Goal: Use online tool/utility: Utilize a website feature to perform a specific function

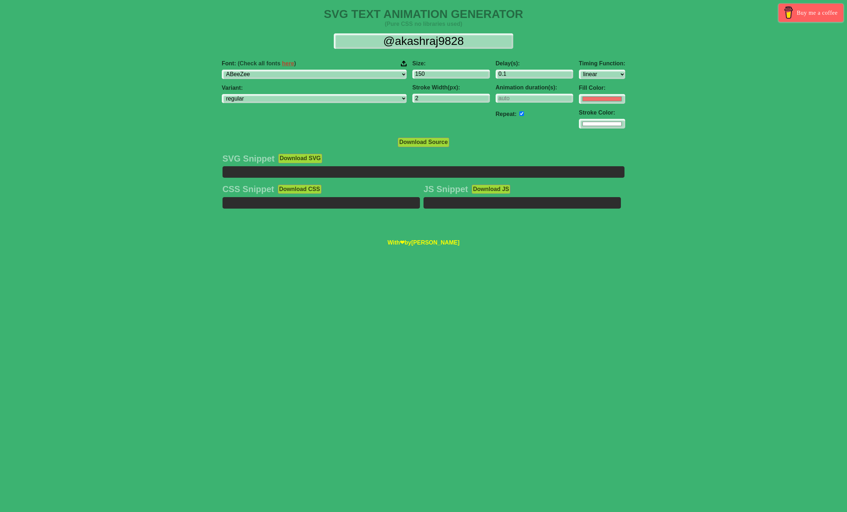
select select "linear"
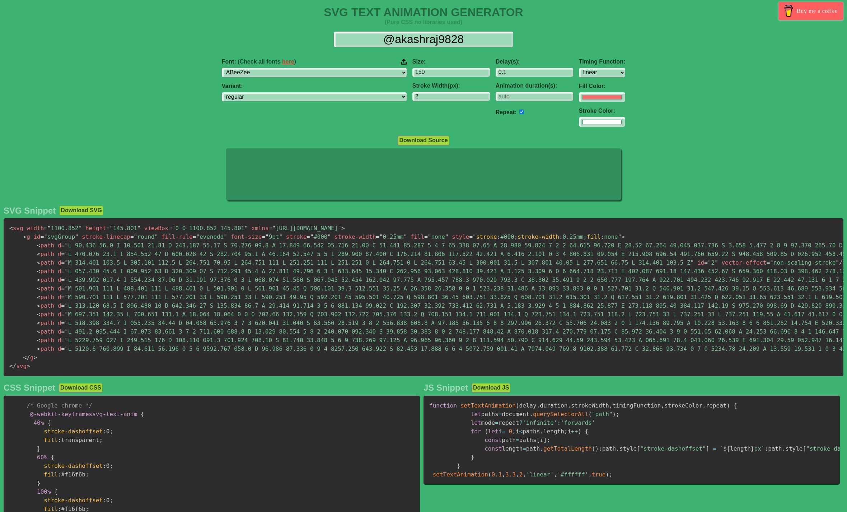
scroll to position [0, 0]
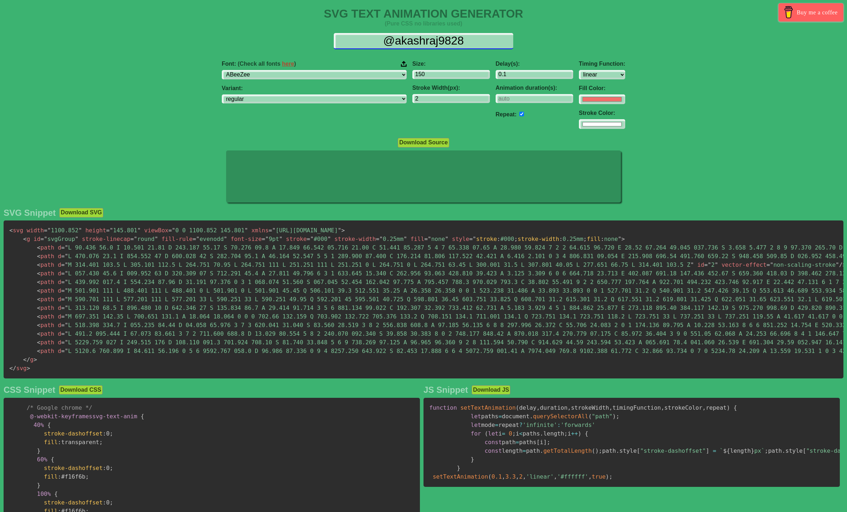
click at [370, 44] on input "@akashraj9828" at bounding box center [423, 41] width 179 height 16
click at [201, 123] on div "Font: (Check all fonts here ) ABeeZee [PERSON_NAME] Display AR One Sans [PERSON…" at bounding box center [423, 95] width 847 height 80
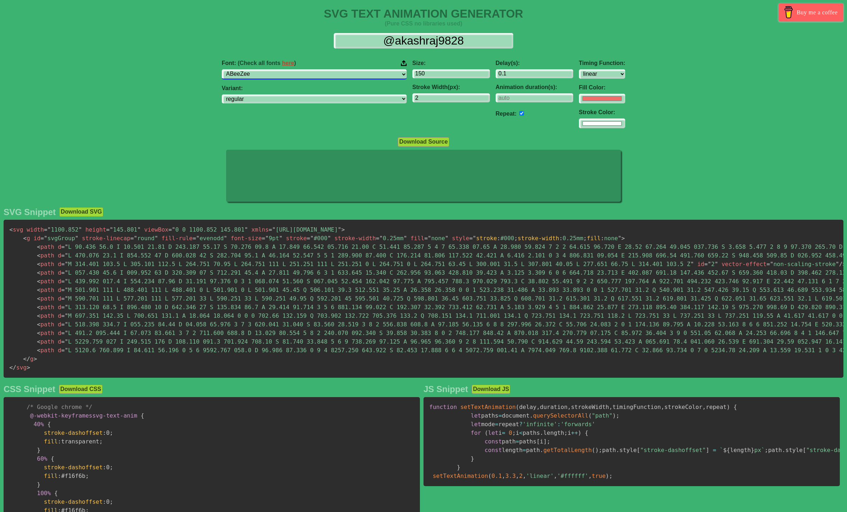
click at [325, 76] on select "ABeeZee [PERSON_NAME] Display AR One Sans [PERSON_NAME] Libre Aboreto Abril Fat…" at bounding box center [314, 74] width 185 height 10
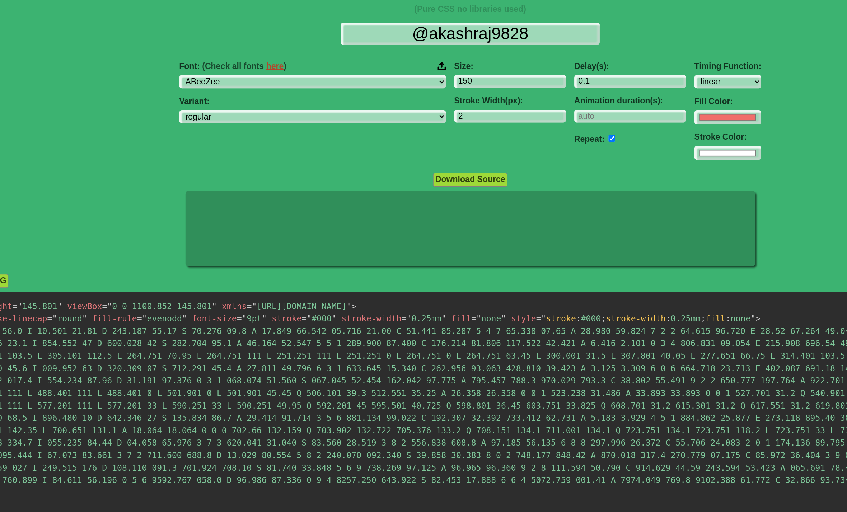
click at [401, 60] on img at bounding box center [404, 63] width 6 height 6
click at [0, 0] on input "Font: (Check all fonts here )" at bounding box center [0, 0] width 0 height 0
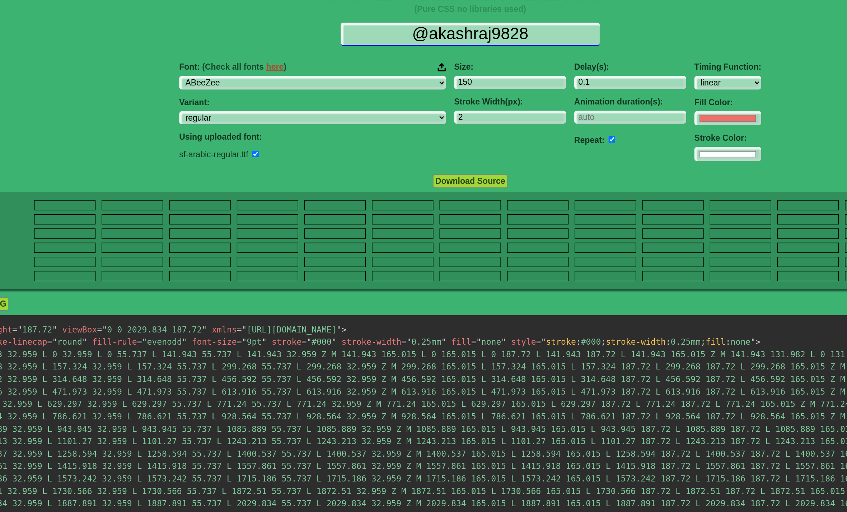
click at [334, 33] on input "@akashraj9828" at bounding box center [423, 41] width 179 height 16
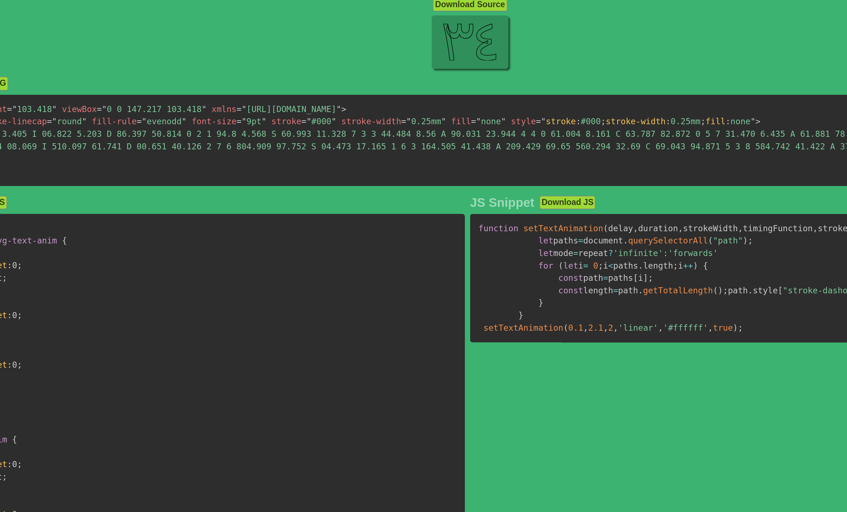
scroll to position [0, 0]
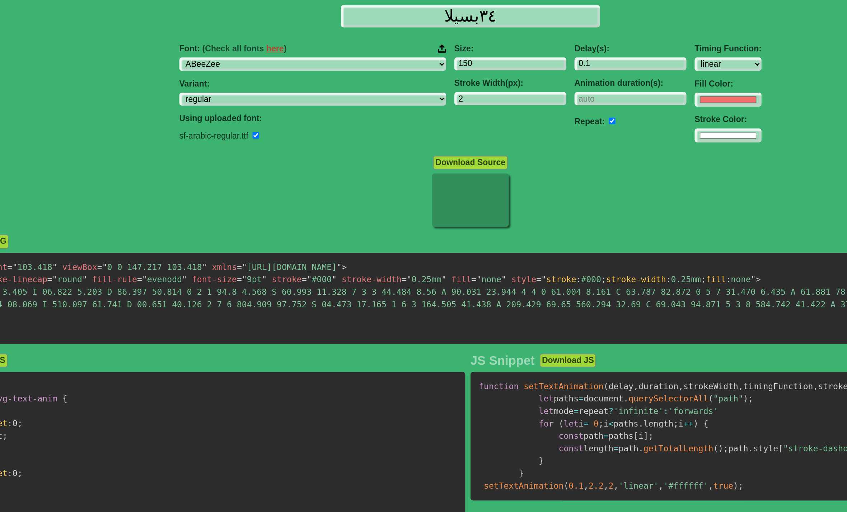
click at [191, 150] on div at bounding box center [423, 169] width 847 height 39
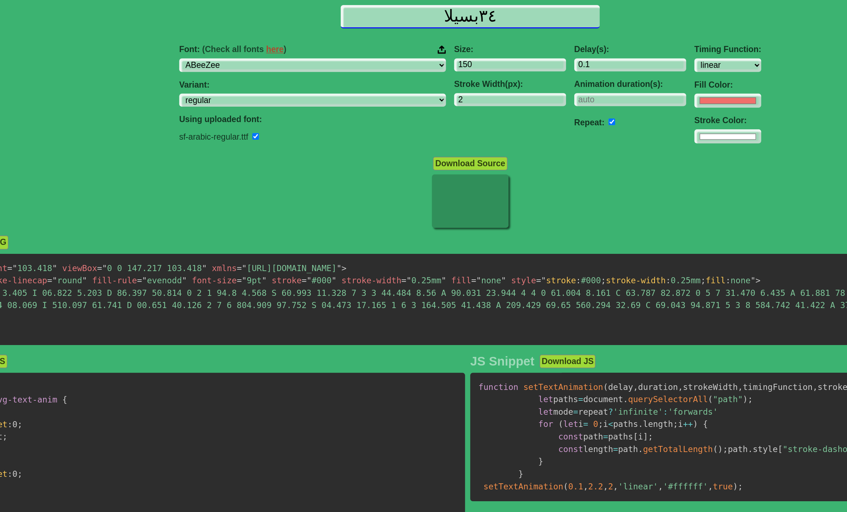
click at [334, 33] on input "٣٤بسيلا" at bounding box center [423, 41] width 179 height 16
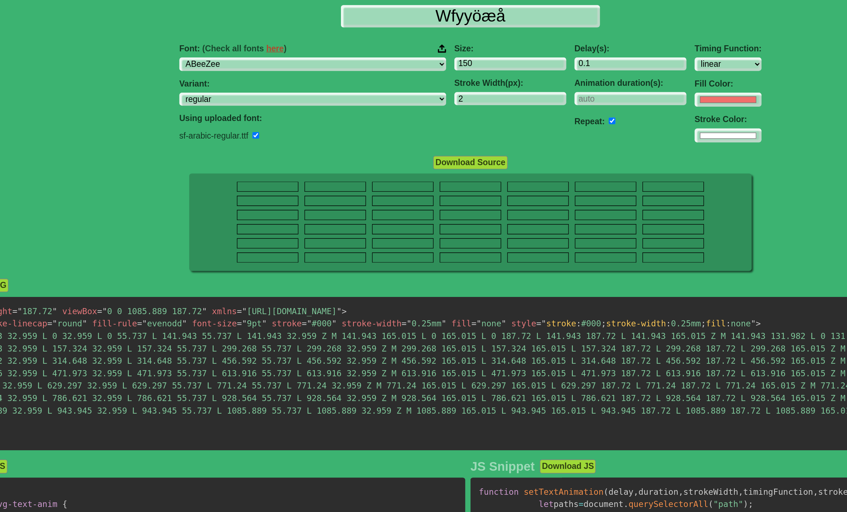
click at [164, 88] on div "Font: (Check all fonts here ) ABeeZee [PERSON_NAME] Display AR One Sans [PERSON…" at bounding box center [423, 95] width 847 height 80
click at [401, 60] on img at bounding box center [404, 63] width 6 height 6
click at [0, 0] on input "Font: (Check all fonts here )" at bounding box center [0, 0] width 0 height 0
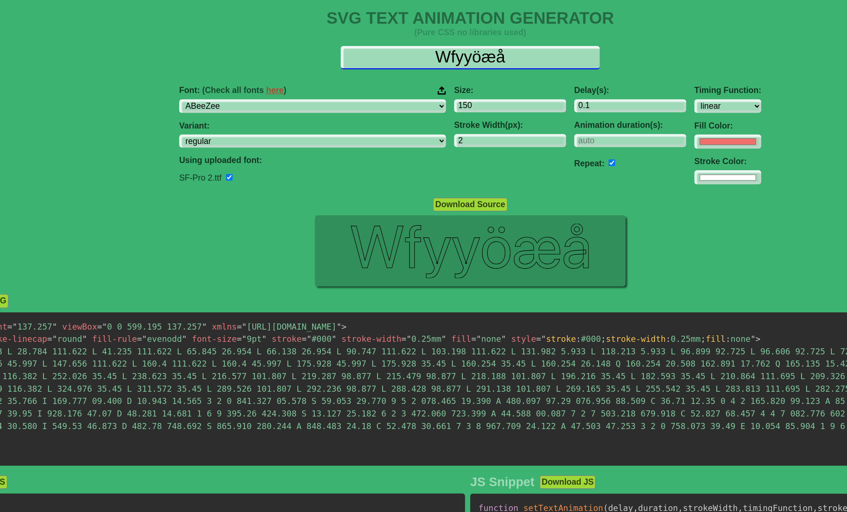
click at [334, 36] on input "Wfyyöæå" at bounding box center [423, 41] width 179 height 16
click at [334, 37] on input "Wfyyöæå" at bounding box center [423, 41] width 179 height 16
click at [334, 34] on input "Wfyyöæå" at bounding box center [423, 41] width 179 height 16
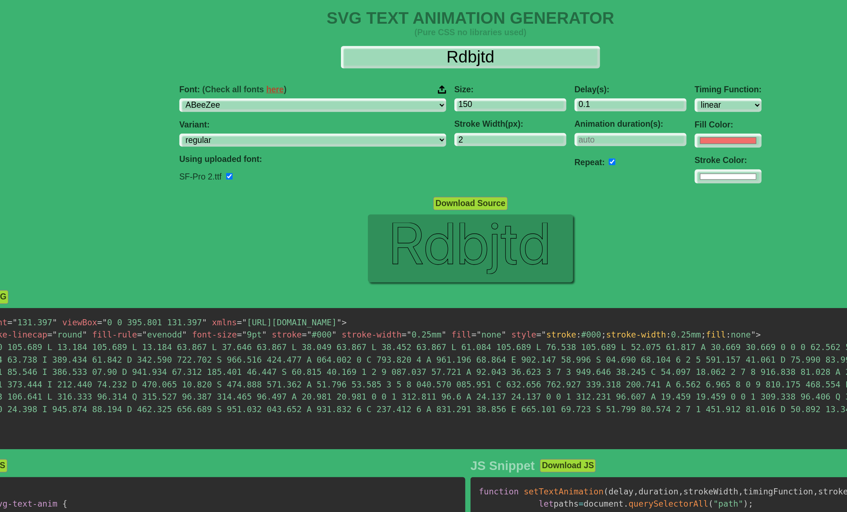
click at [144, 140] on div "Download Source" at bounding box center [423, 142] width 847 height 10
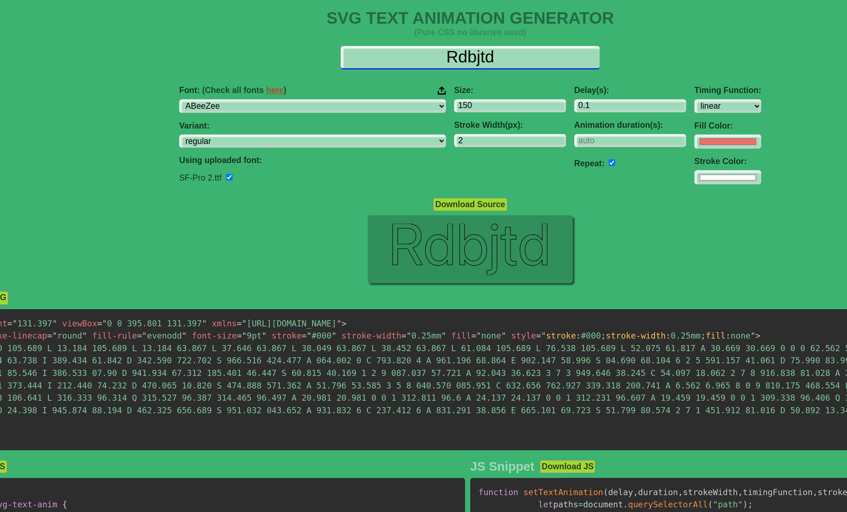
click at [363, 43] on input "Rdbjtd" at bounding box center [423, 41] width 179 height 16
click at [219, 132] on div "Font: (Check all fonts here ) ABeeZee [PERSON_NAME] Display AR One Sans [PERSON…" at bounding box center [314, 95] width 191 height 80
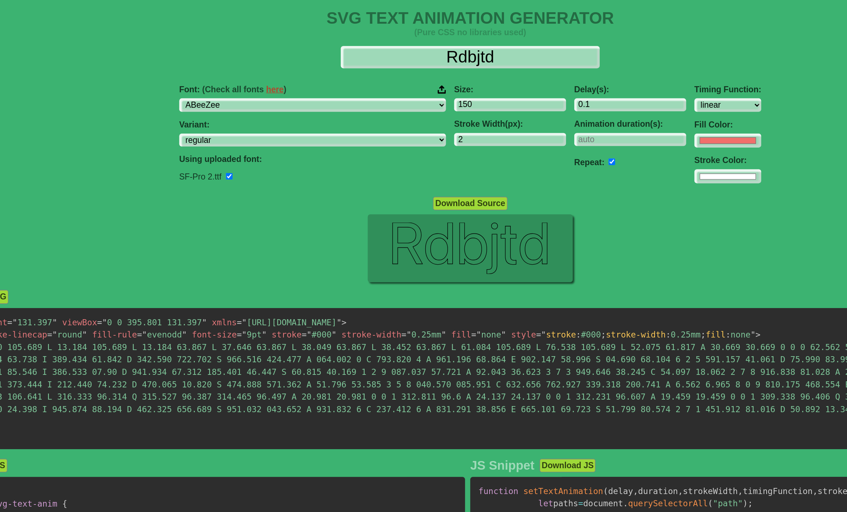
click at [254, 125] on input "checkbox" at bounding box center [256, 123] width 5 height 5
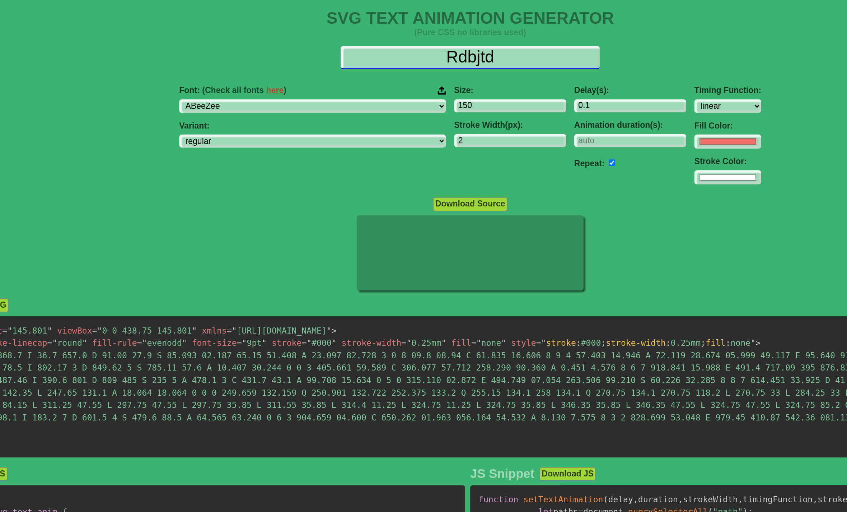
click at [334, 37] on input "Rdbjtd" at bounding box center [423, 41] width 179 height 16
click at [401, 61] on img at bounding box center [404, 64] width 6 height 6
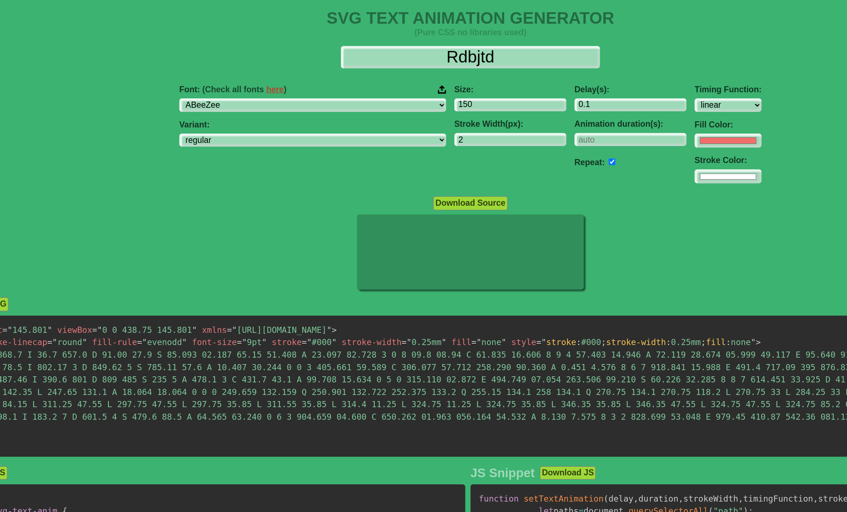
click at [0, 0] on input "Font: (Check all fonts here )" at bounding box center [0, 0] width 0 height 0
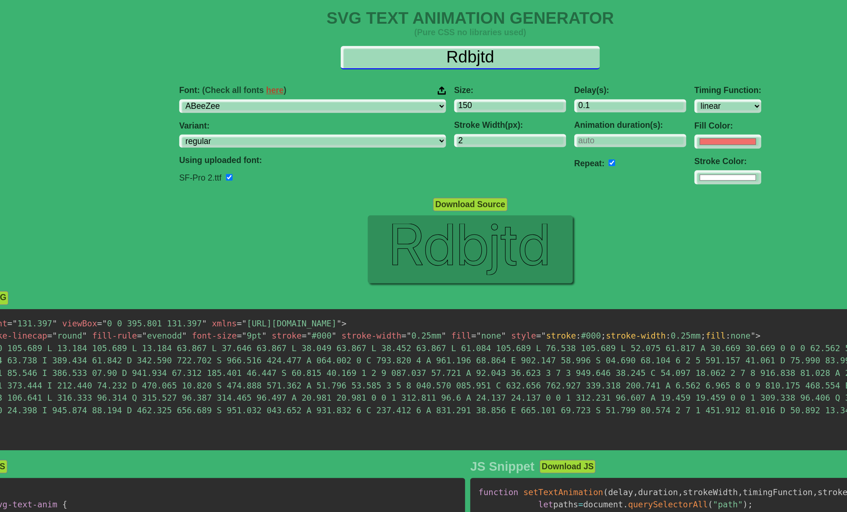
click at [334, 39] on input "Rdbjtd" at bounding box center [423, 41] width 179 height 16
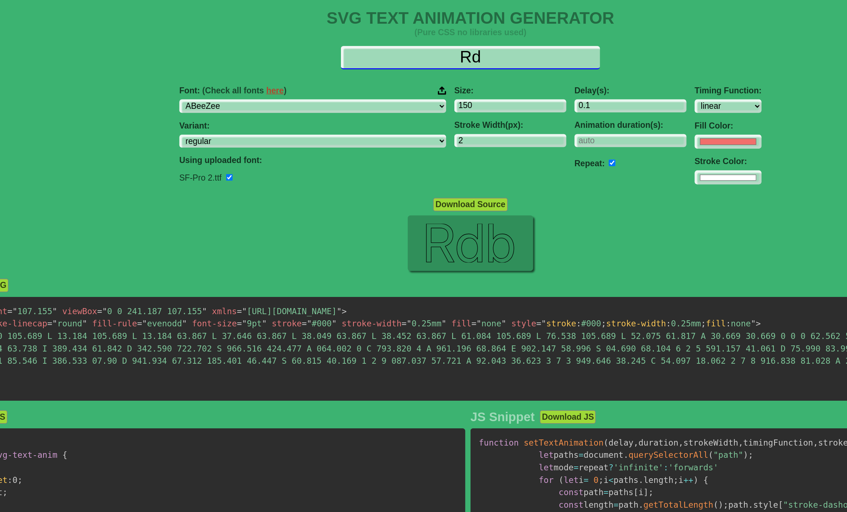
type input "R"
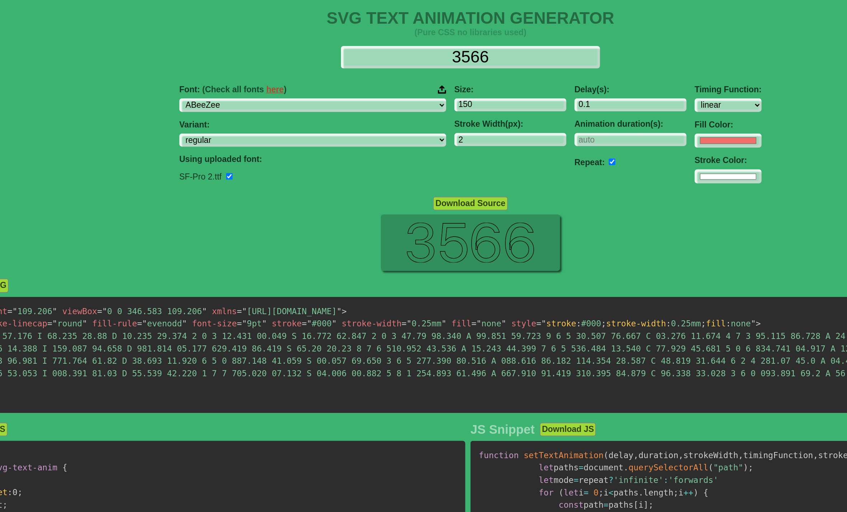
click at [249, 152] on div at bounding box center [423, 170] width 847 height 41
click at [409, 61] on div "Size: 150 Stroke Width(px): 2" at bounding box center [450, 95] width 83 height 80
click at [401, 61] on img at bounding box center [404, 63] width 6 height 6
click at [0, 0] on input "Font: (Check all fonts here )" at bounding box center [0, 0] width 0 height 0
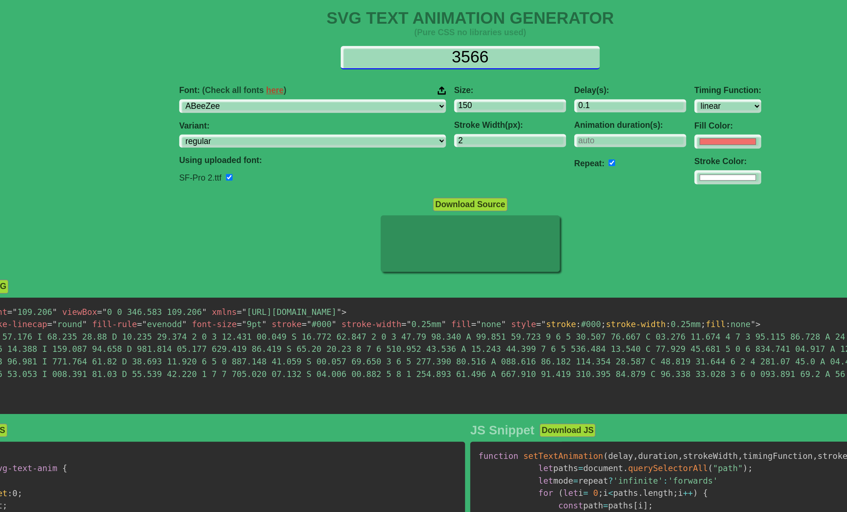
click at [334, 37] on input "3566" at bounding box center [423, 41] width 179 height 16
click at [334, 38] on input "3566" at bounding box center [423, 41] width 179 height 16
click at [336, 38] on input "3566" at bounding box center [423, 41] width 179 height 16
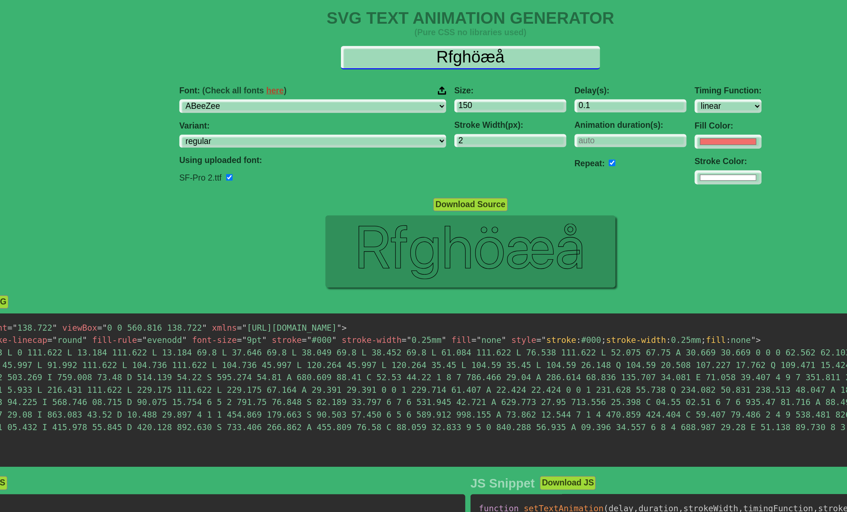
type input "Rfghöæå"
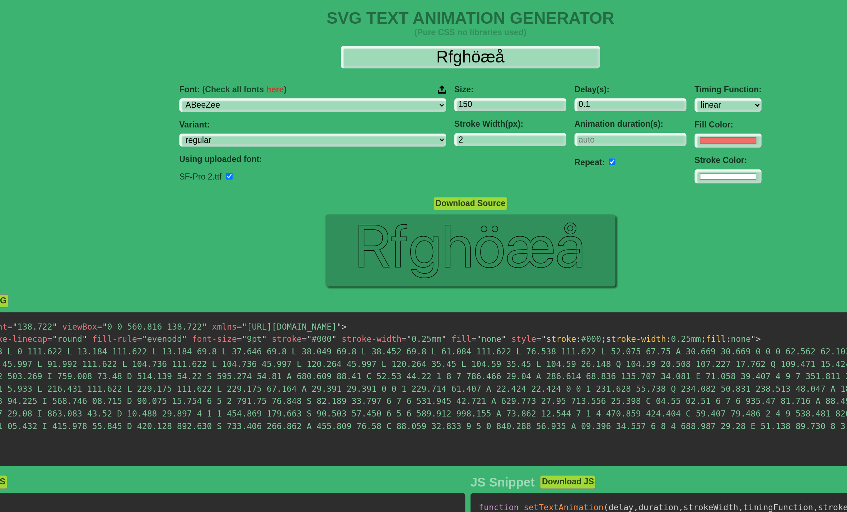
click at [104, 127] on div "Font: (Check all fonts here ) ABeeZee [PERSON_NAME] Display AR One Sans [PERSON…" at bounding box center [423, 95] width 847 height 80
click at [401, 62] on img at bounding box center [404, 63] width 6 height 6
click at [0, 0] on input "Font: (Check all fonts here )" at bounding box center [0, 0] width 0 height 0
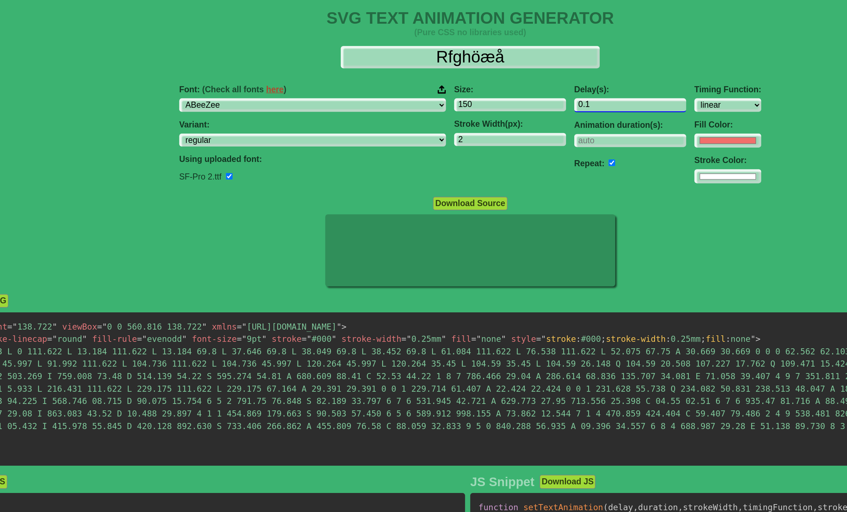
click at [495, 73] on input "0.1" at bounding box center [533, 75] width 77 height 10
click at [179, 146] on div "Download Source" at bounding box center [423, 142] width 847 height 10
click at [495, 74] on input "0.5" at bounding box center [533, 75] width 77 height 10
type input "0"
type input "1"
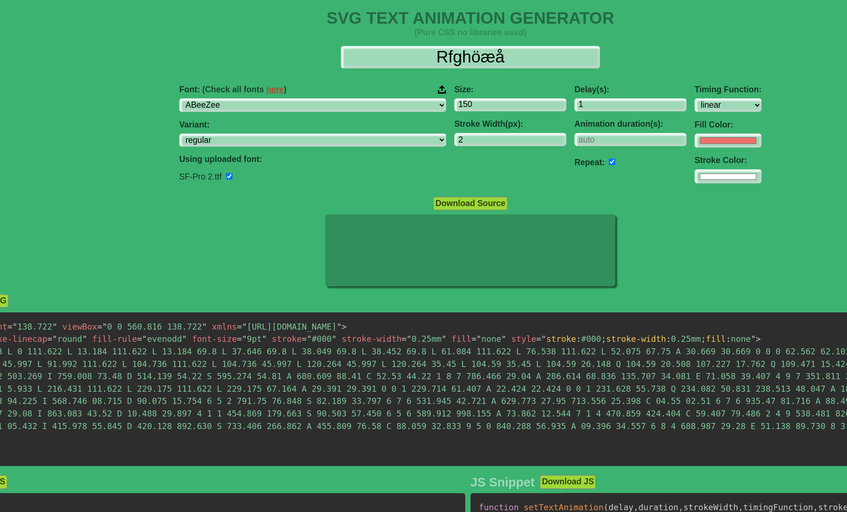
click at [66, 139] on div "Download Source" at bounding box center [423, 142] width 847 height 10
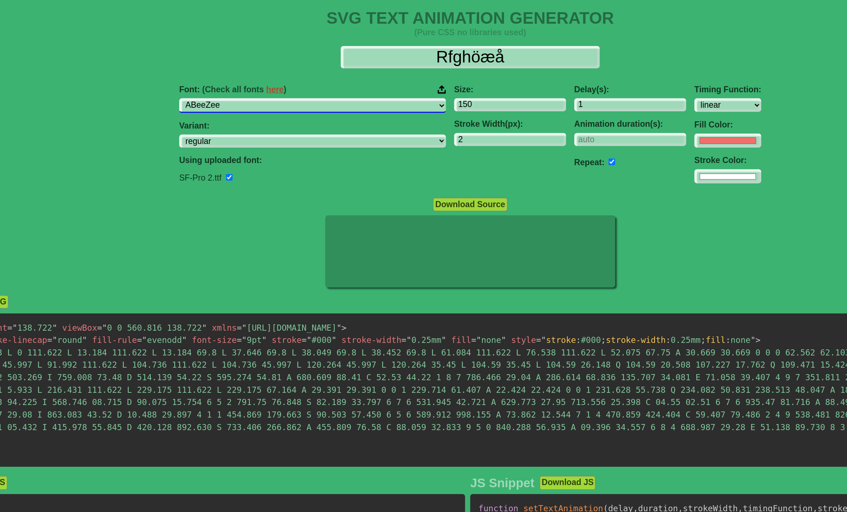
click at [243, 77] on select "ABeeZee [PERSON_NAME] Display AR One Sans [PERSON_NAME] Libre Aboreto Abril Fat…" at bounding box center [314, 75] width 185 height 10
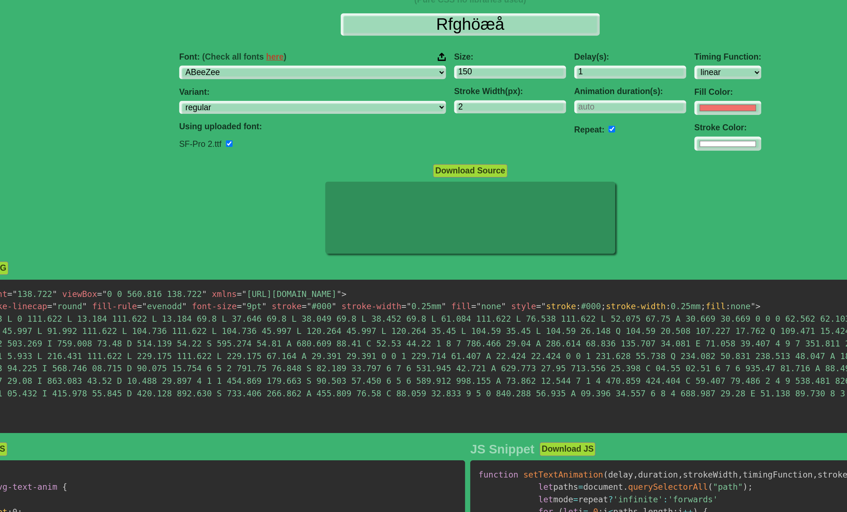
click at [401, 60] on img at bounding box center [404, 63] width 6 height 6
click at [0, 0] on input "Font: (Check all fonts here )" at bounding box center [0, 0] width 0 height 0
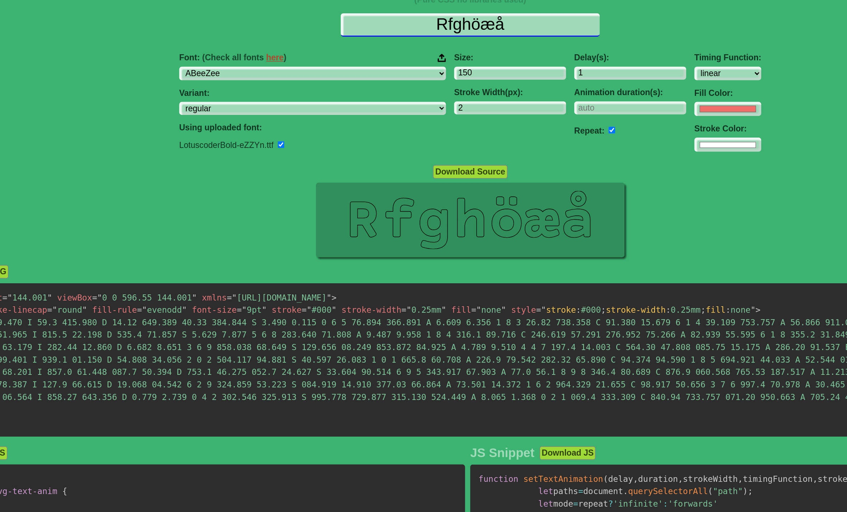
click at [334, 33] on input "Rfghöæå" at bounding box center [423, 41] width 179 height 16
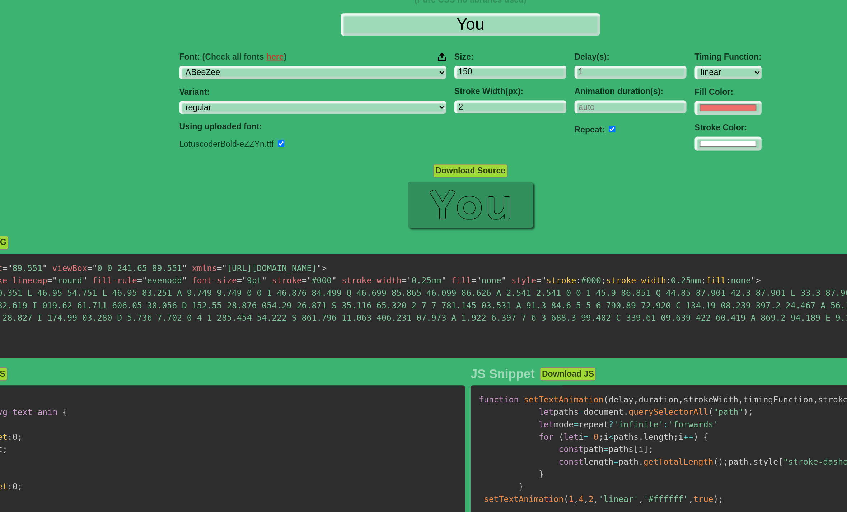
click at [195, 150] on div at bounding box center [423, 167] width 847 height 34
click at [401, 60] on img at bounding box center [404, 63] width 6 height 6
click at [0, 0] on input "Font: (Check all fonts here )" at bounding box center [0, 0] width 0 height 0
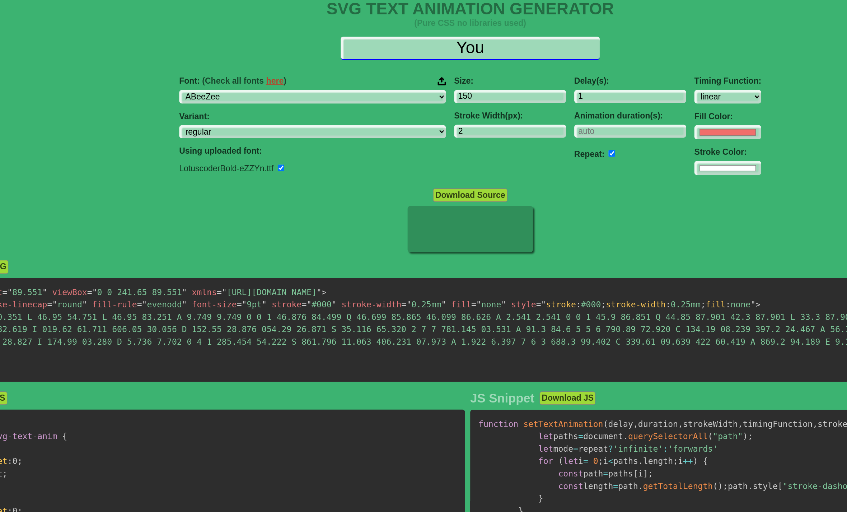
click at [334, 36] on input "You" at bounding box center [423, 41] width 179 height 16
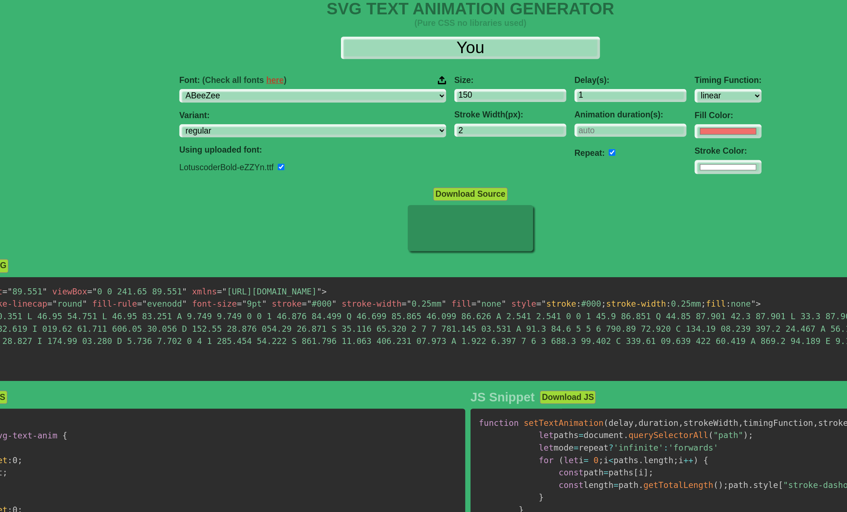
click at [401, 60] on img at bounding box center [404, 63] width 6 height 6
click at [0, 0] on input "Font: (Check all fonts here )" at bounding box center [0, 0] width 0 height 0
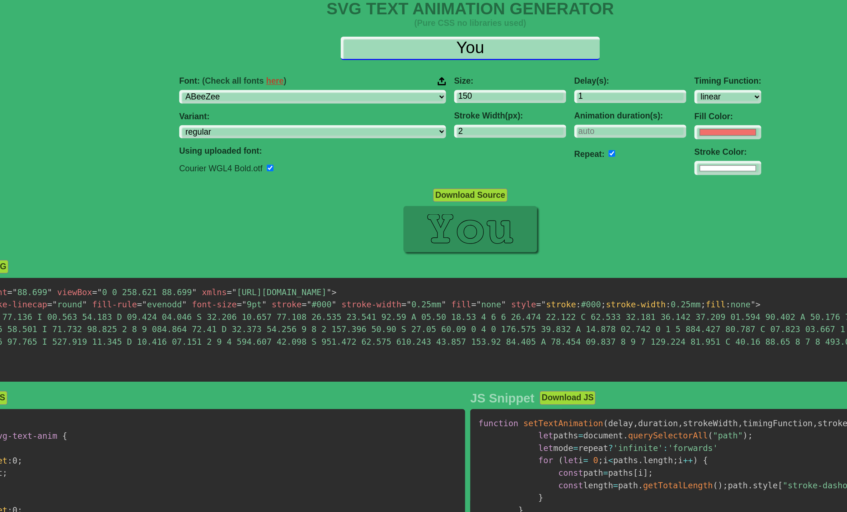
click at [334, 33] on input "You" at bounding box center [423, 41] width 179 height 16
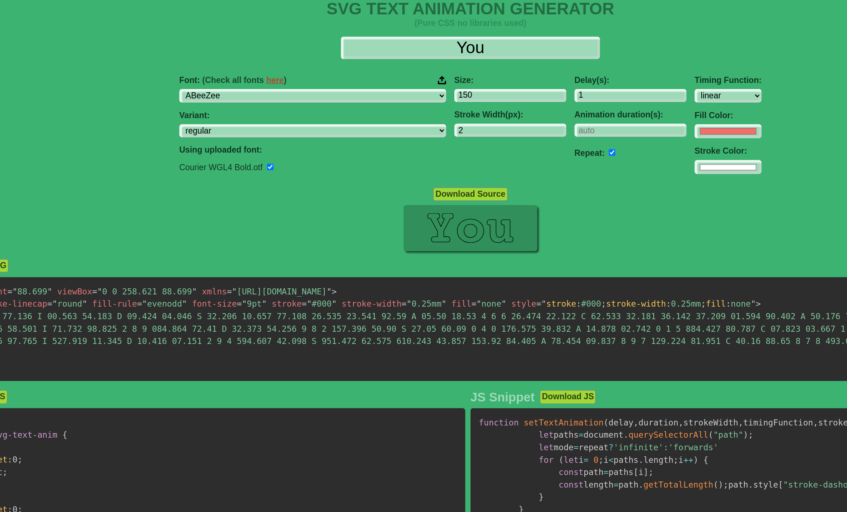
click at [401, 60] on img at bounding box center [404, 63] width 6 height 6
click at [0, 0] on input "Font: (Check all fonts here )" at bounding box center [0, 0] width 0 height 0
click at [398, 142] on button "Download Source" at bounding box center [423, 142] width 51 height 9
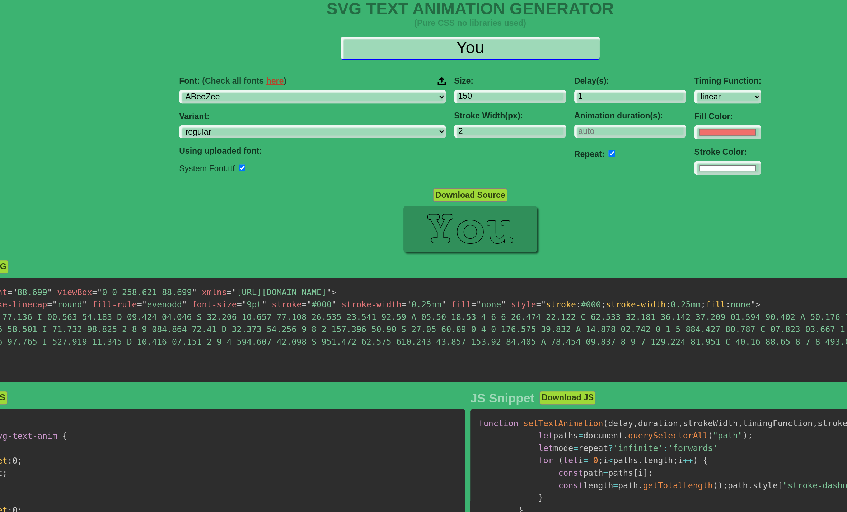
click at [334, 33] on input "You" at bounding box center [423, 41] width 179 height 16
click at [334, 39] on input "You" at bounding box center [423, 41] width 179 height 16
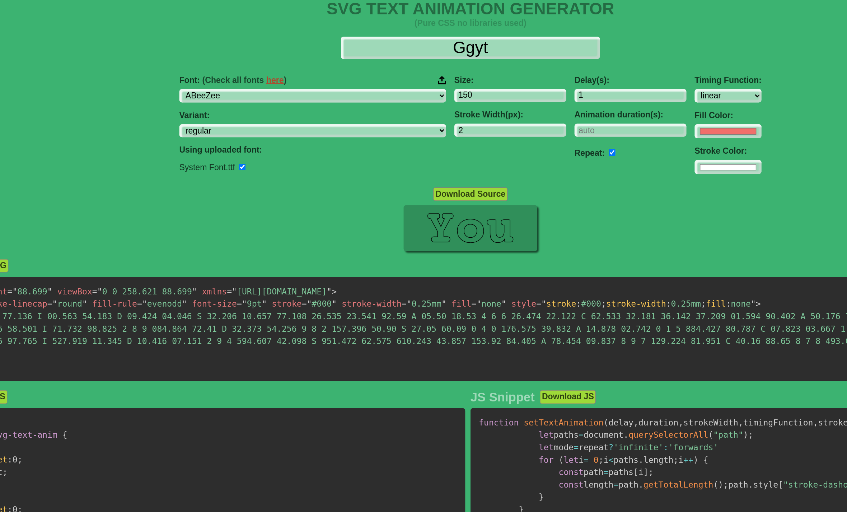
click at [162, 84] on div "Font: (Check all fonts here ) ABeeZee [PERSON_NAME] Display AR One Sans [PERSON…" at bounding box center [423, 95] width 847 height 80
click at [401, 60] on img at bounding box center [404, 63] width 6 height 6
click at [0, 0] on input "Font: (Check all fonts here )" at bounding box center [0, 0] width 0 height 0
click at [401, 60] on img at bounding box center [404, 63] width 6 height 6
click at [0, 0] on input "Font: (Check all fonts here )" at bounding box center [0, 0] width 0 height 0
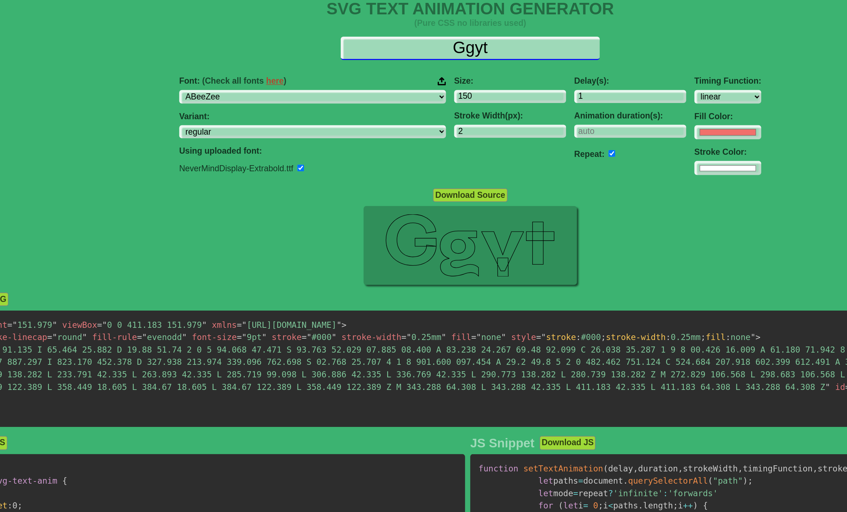
click at [334, 33] on input "Ggyt" at bounding box center [423, 41] width 179 height 16
click at [334, 34] on input "Ggyt" at bounding box center [423, 41] width 179 height 16
click at [334, 33] on input "Ggyt" at bounding box center [423, 41] width 179 height 16
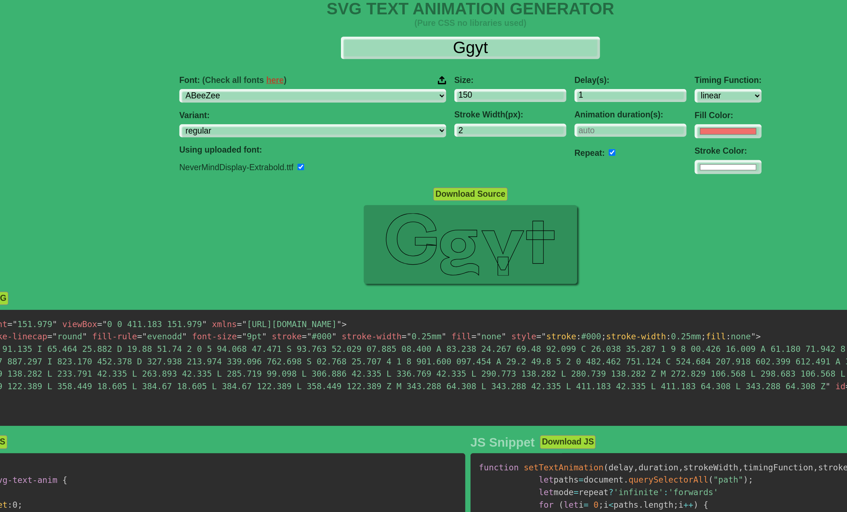
click at [401, 60] on img at bounding box center [404, 63] width 6 height 6
click at [0, 0] on input "Font: (Check all fonts here )" at bounding box center [0, 0] width 0 height 0
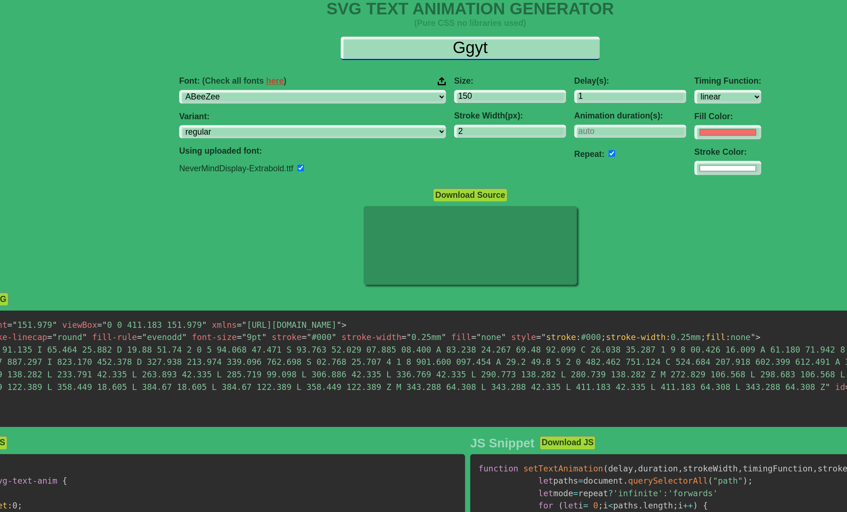
click at [334, 35] on input "Ggyt" at bounding box center [423, 41] width 179 height 16
click at [334, 34] on input "Ggyt" at bounding box center [423, 41] width 179 height 16
click at [334, 33] on input "Ggyt" at bounding box center [423, 41] width 179 height 16
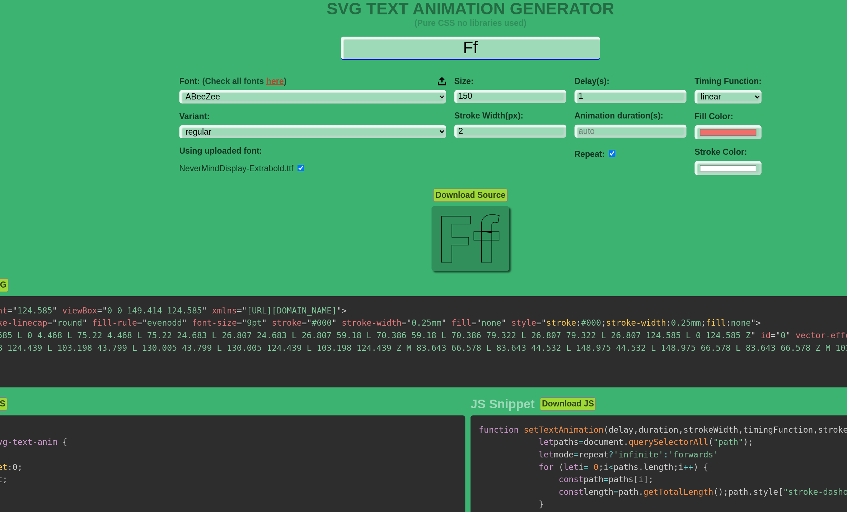
type input "Ff"
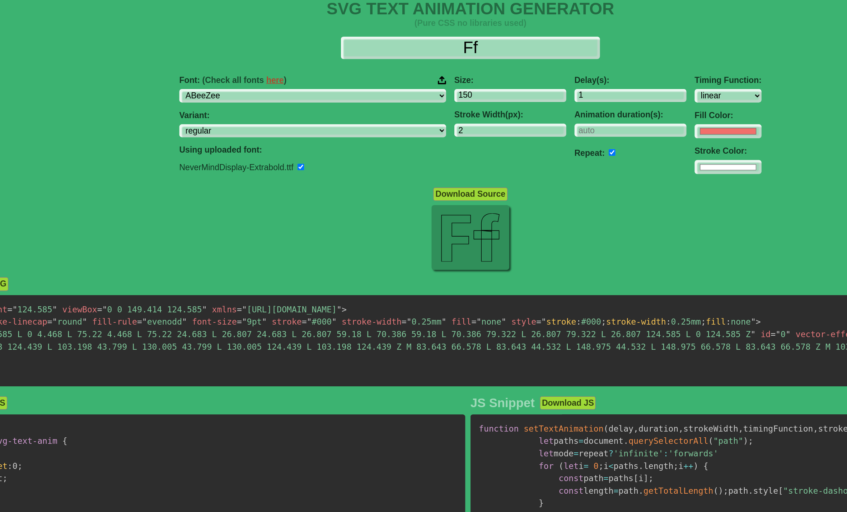
click at [112, 77] on div "Font: (Check all fonts here ) ABeeZee [PERSON_NAME] Display AR One Sans [PERSON…" at bounding box center [423, 95] width 847 height 80
click at [401, 60] on img at bounding box center [404, 63] width 6 height 6
click at [0, 0] on input "Font: (Check all fonts here )" at bounding box center [0, 0] width 0 height 0
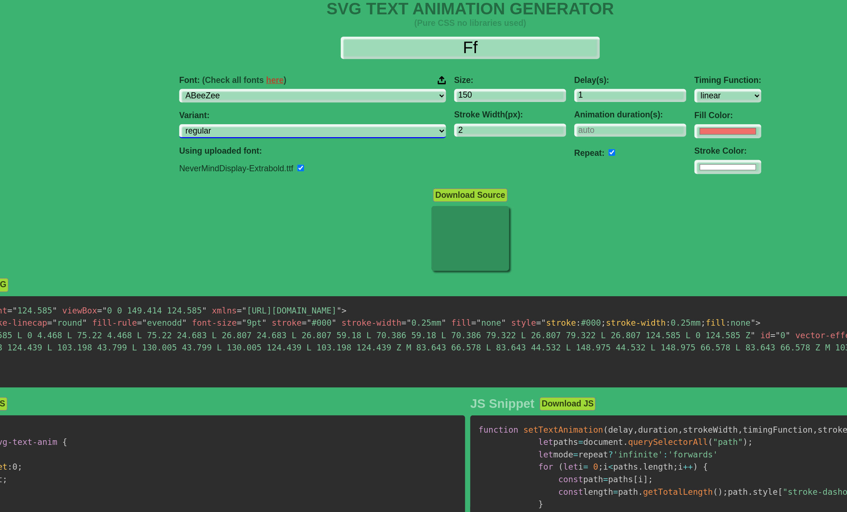
click at [222, 96] on select "regular italic" at bounding box center [314, 99] width 185 height 10
select select "italic"
click at [222, 70] on select "ABeeZee [PERSON_NAME] Display AR One Sans [PERSON_NAME] Libre Aboreto Abril Fat…" at bounding box center [314, 75] width 185 height 10
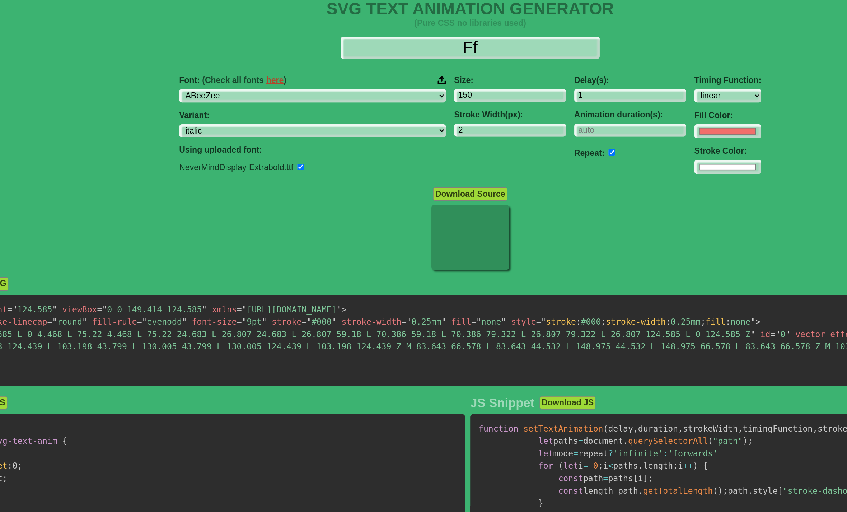
click at [304, 121] on input "checkbox" at bounding box center [306, 123] width 5 height 5
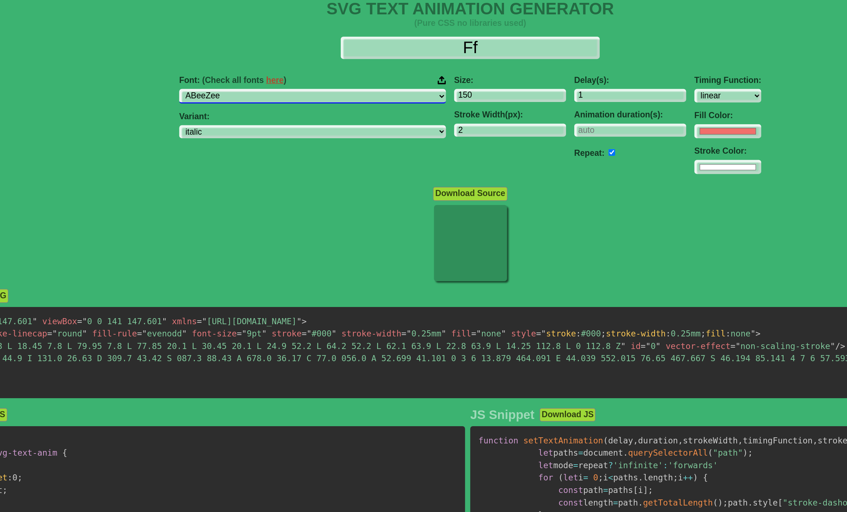
click at [241, 70] on select "ABeeZee [PERSON_NAME] Display AR One Sans [PERSON_NAME] Libre Aboreto Abril Fat…" at bounding box center [314, 75] width 185 height 10
select select "Montserrat"
